Goal: Find specific page/section: Find specific page/section

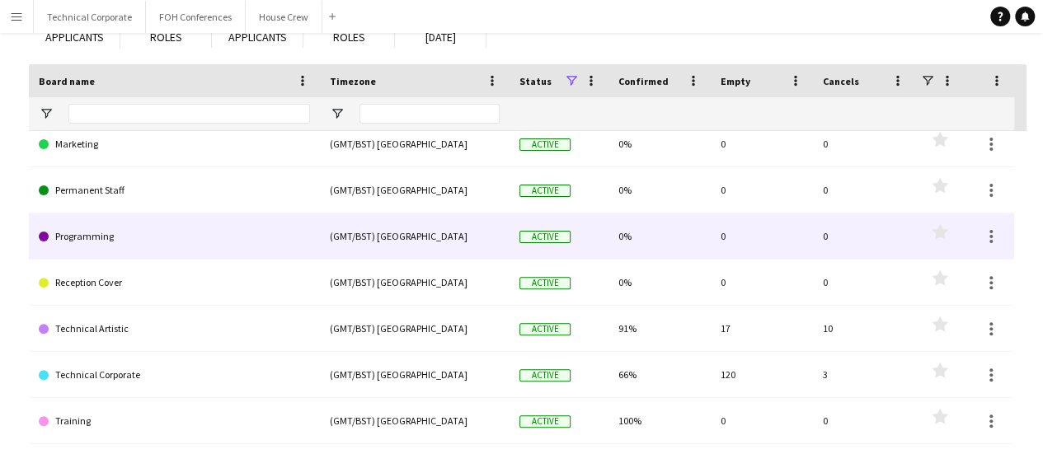
scroll to position [128, 0]
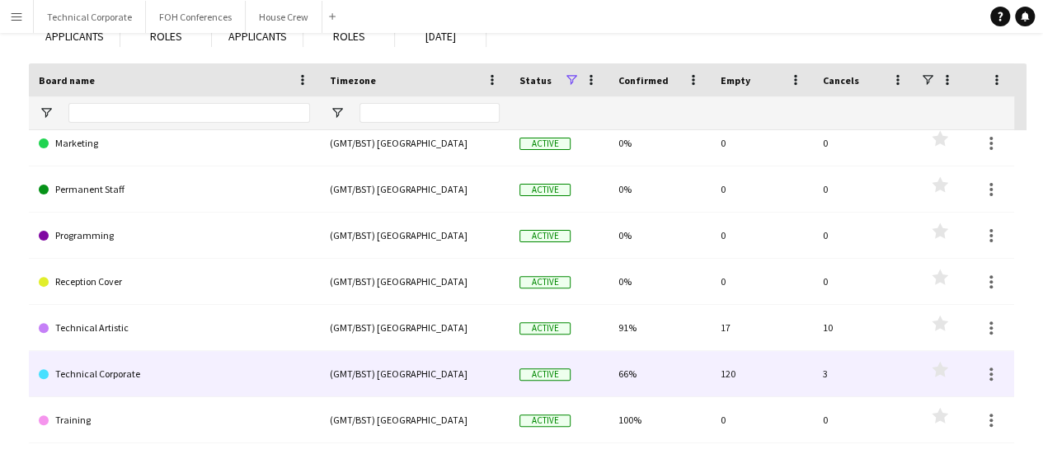
click at [78, 370] on link "Technical Corporate" at bounding box center [174, 374] width 271 height 46
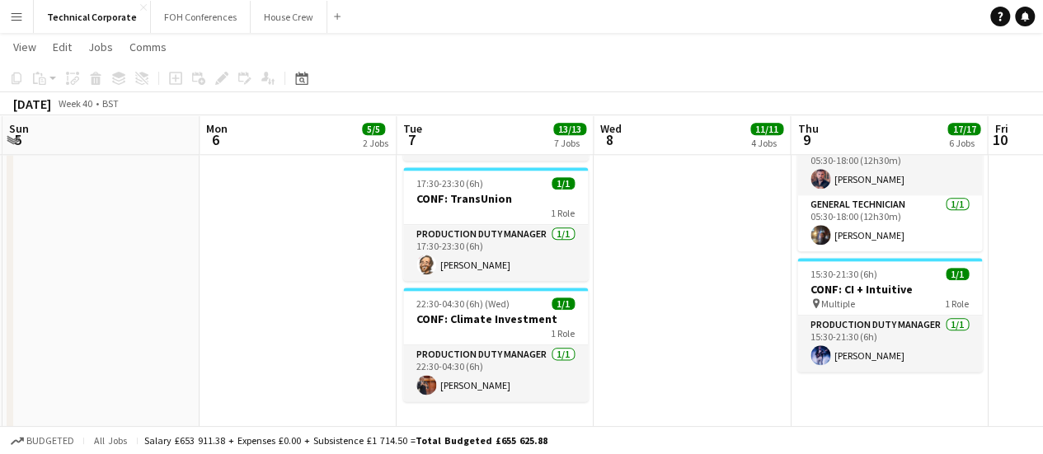
scroll to position [841, 0]
